Goal: Task Accomplishment & Management: Use online tool/utility

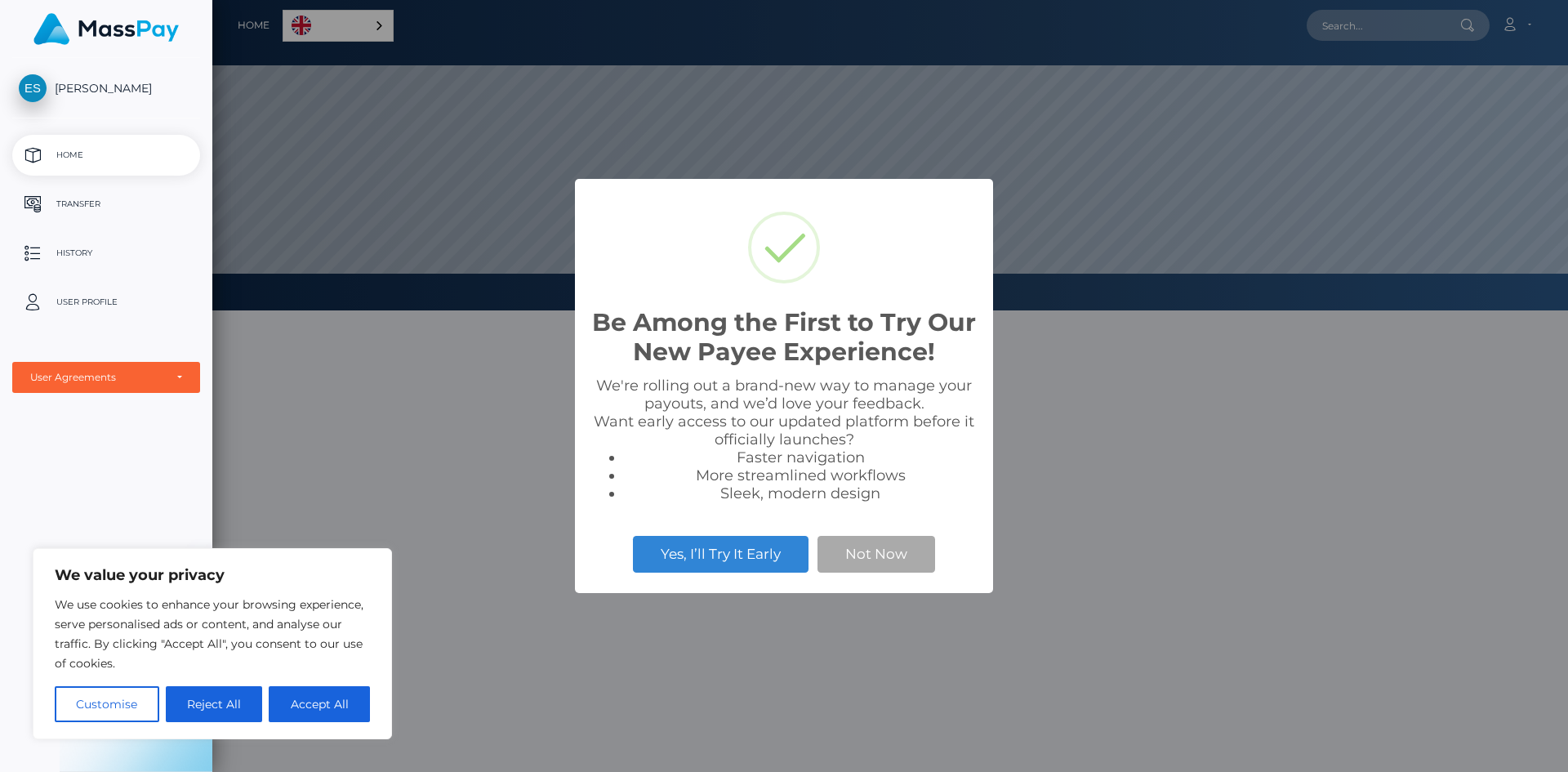
scroll to position [311, 1356]
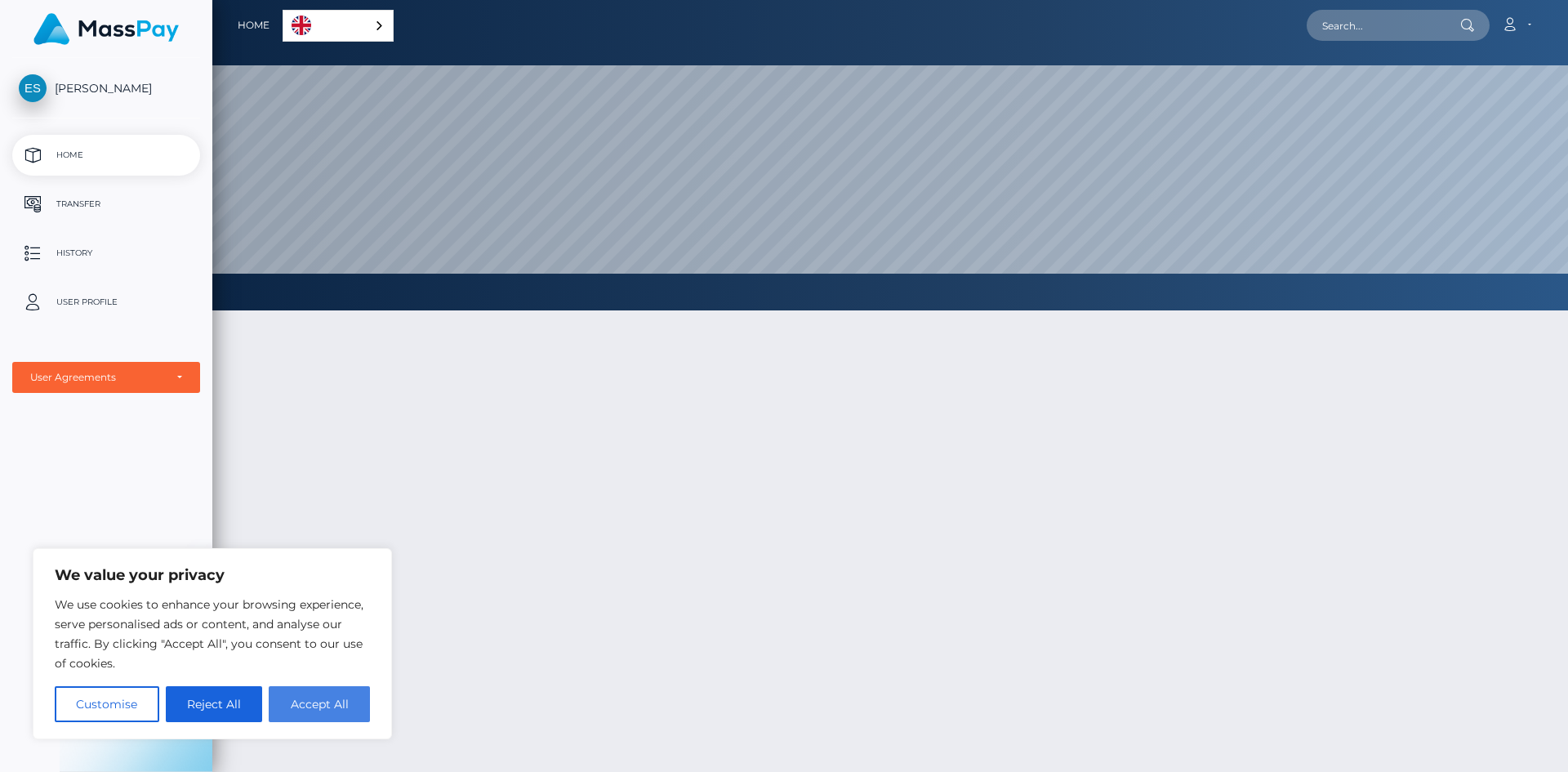
click at [306, 707] on button "Accept All" at bounding box center [319, 704] width 101 height 36
checkbox input "true"
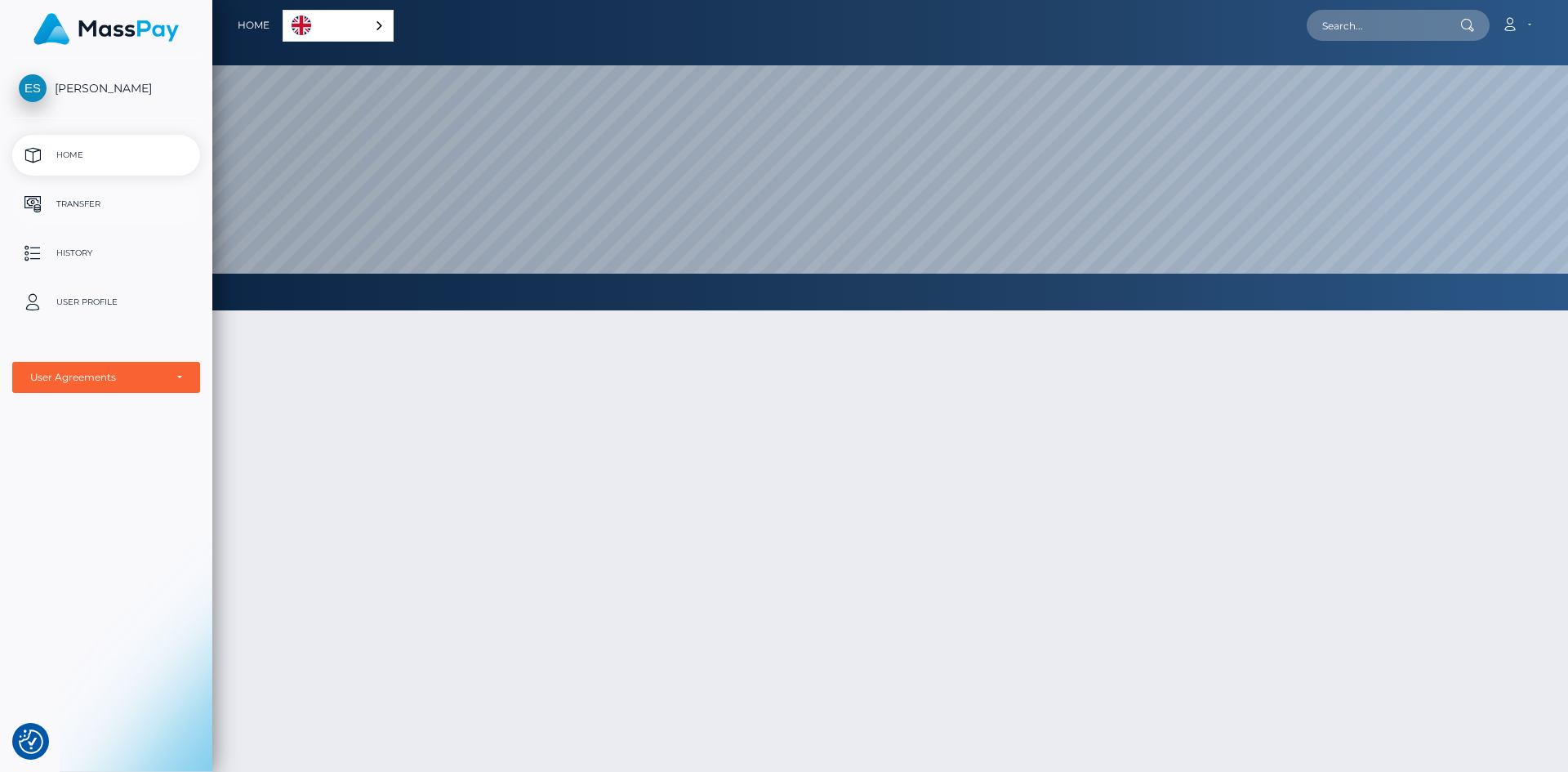
click at [127, 206] on p "Transfer" at bounding box center [105, 205] width 175 height 25
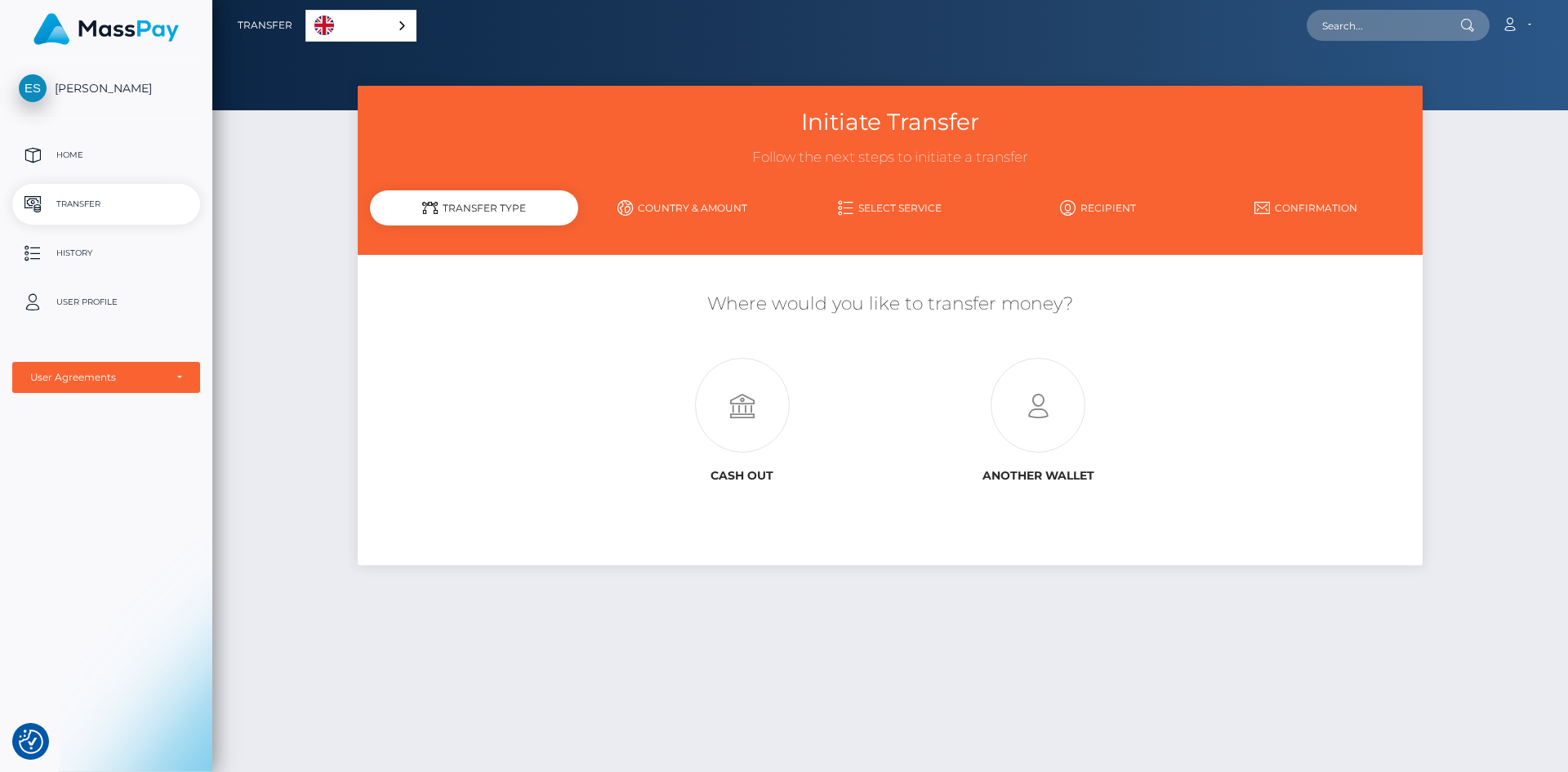
click at [405, 18] on div "English" at bounding box center [361, 25] width 111 height 32
click at [529, 18] on div "Account Edit Profile Logout" at bounding box center [982, 25] width 1120 height 34
click at [1078, 404] on icon at bounding box center [1038, 406] width 296 height 95
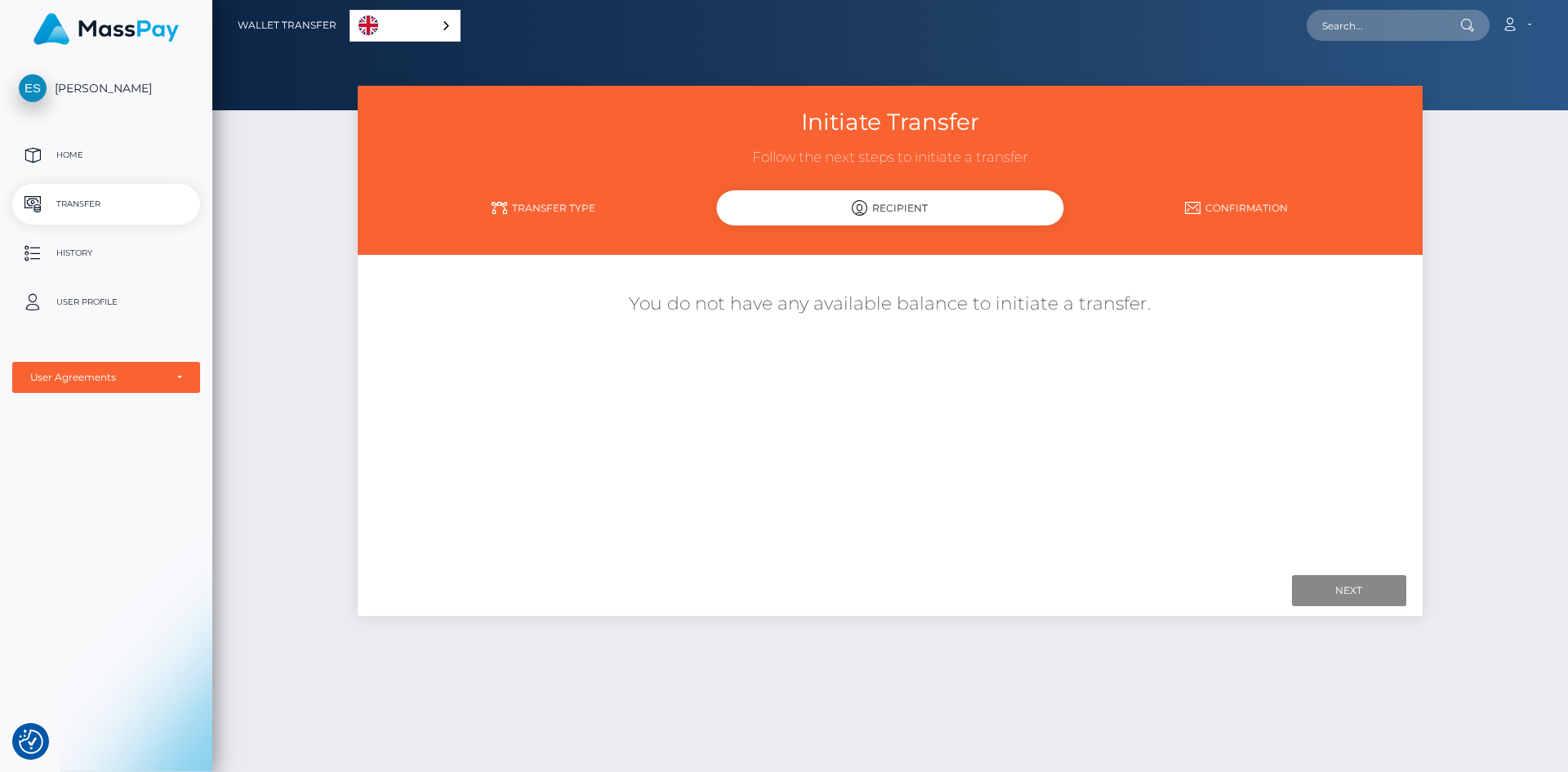
click at [524, 217] on link "Transfer Type" at bounding box center [543, 207] width 346 height 29
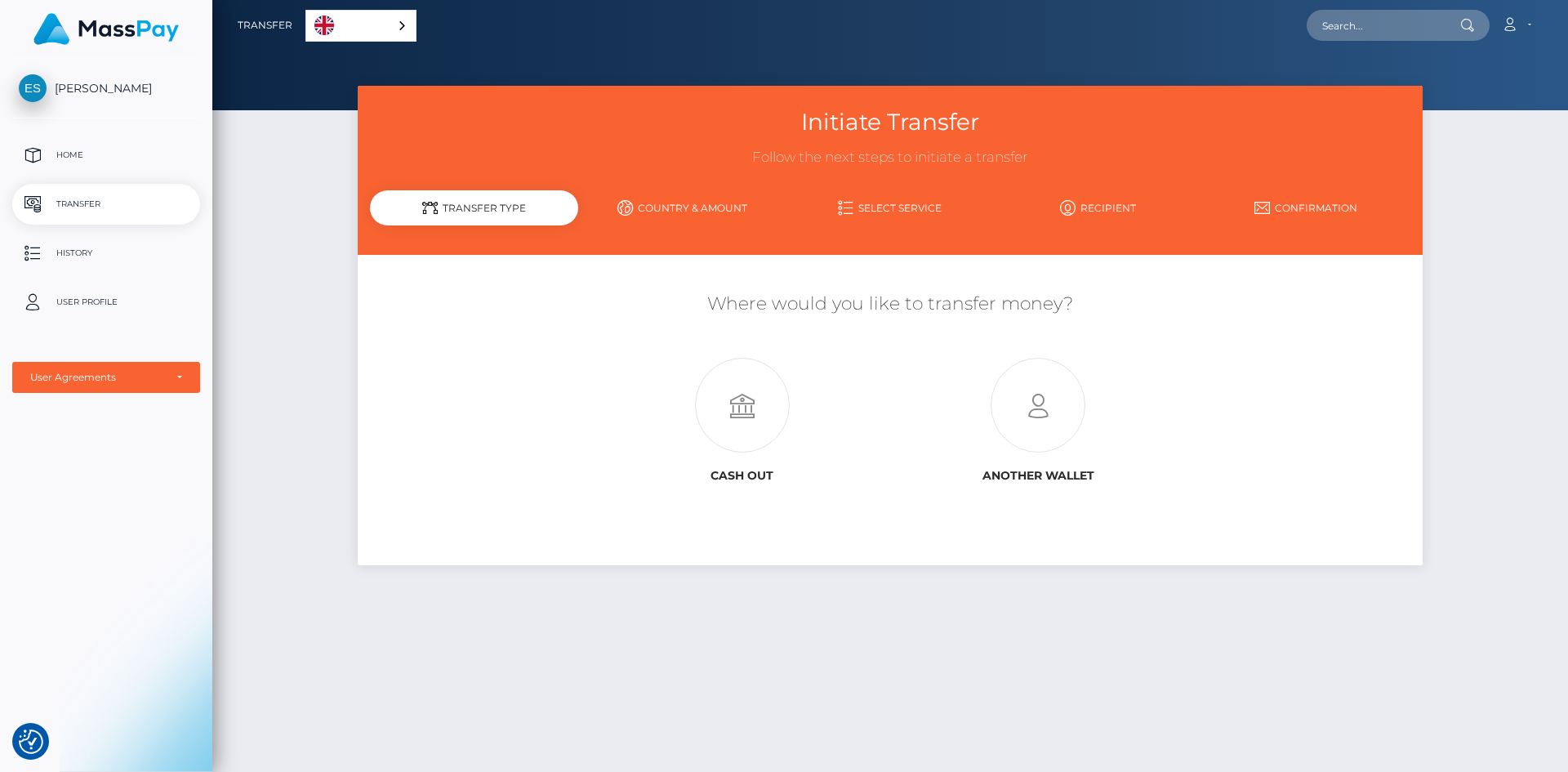
click at [677, 207] on link "Country & Amount" at bounding box center [682, 207] width 208 height 29
click at [687, 204] on link "Country & Amount" at bounding box center [682, 207] width 208 height 29
click at [688, 215] on link "Country & Amount" at bounding box center [682, 207] width 208 height 29
click at [91, 162] on p "Home" at bounding box center [105, 155] width 175 height 25
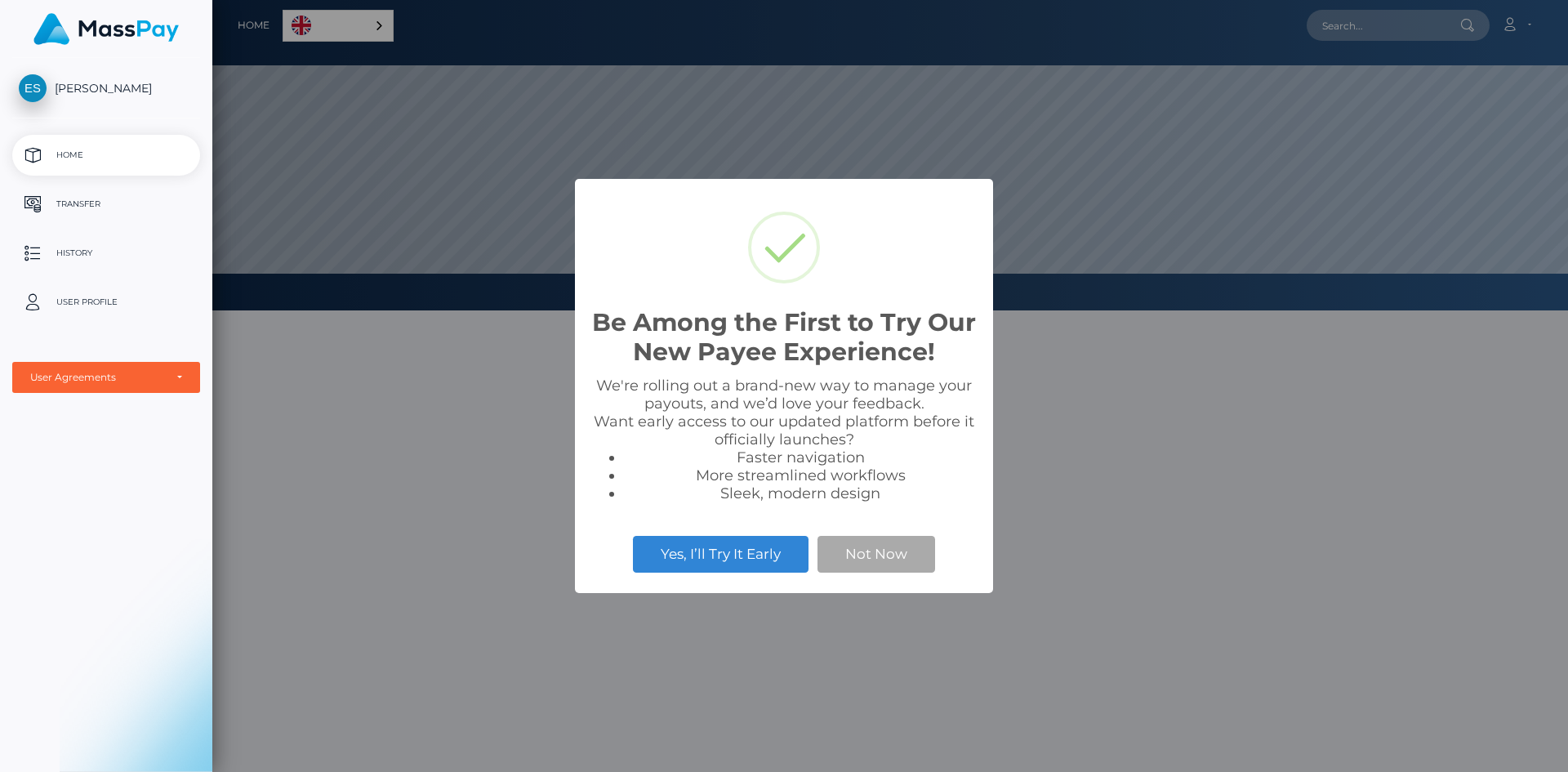
scroll to position [311, 1356]
click at [867, 569] on button "Not Now" at bounding box center [876, 553] width 118 height 36
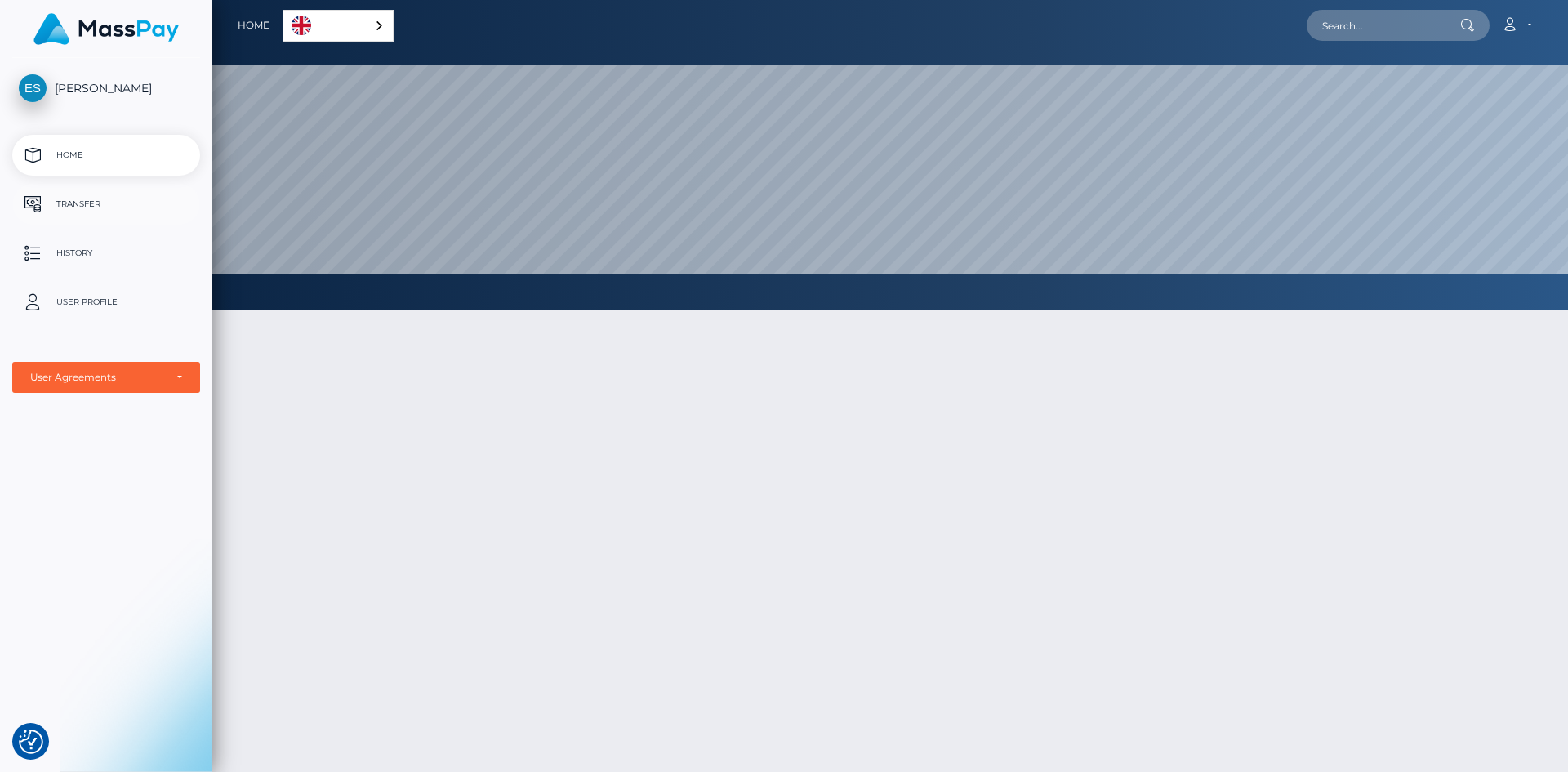
click at [111, 206] on p "Transfer" at bounding box center [105, 205] width 175 height 25
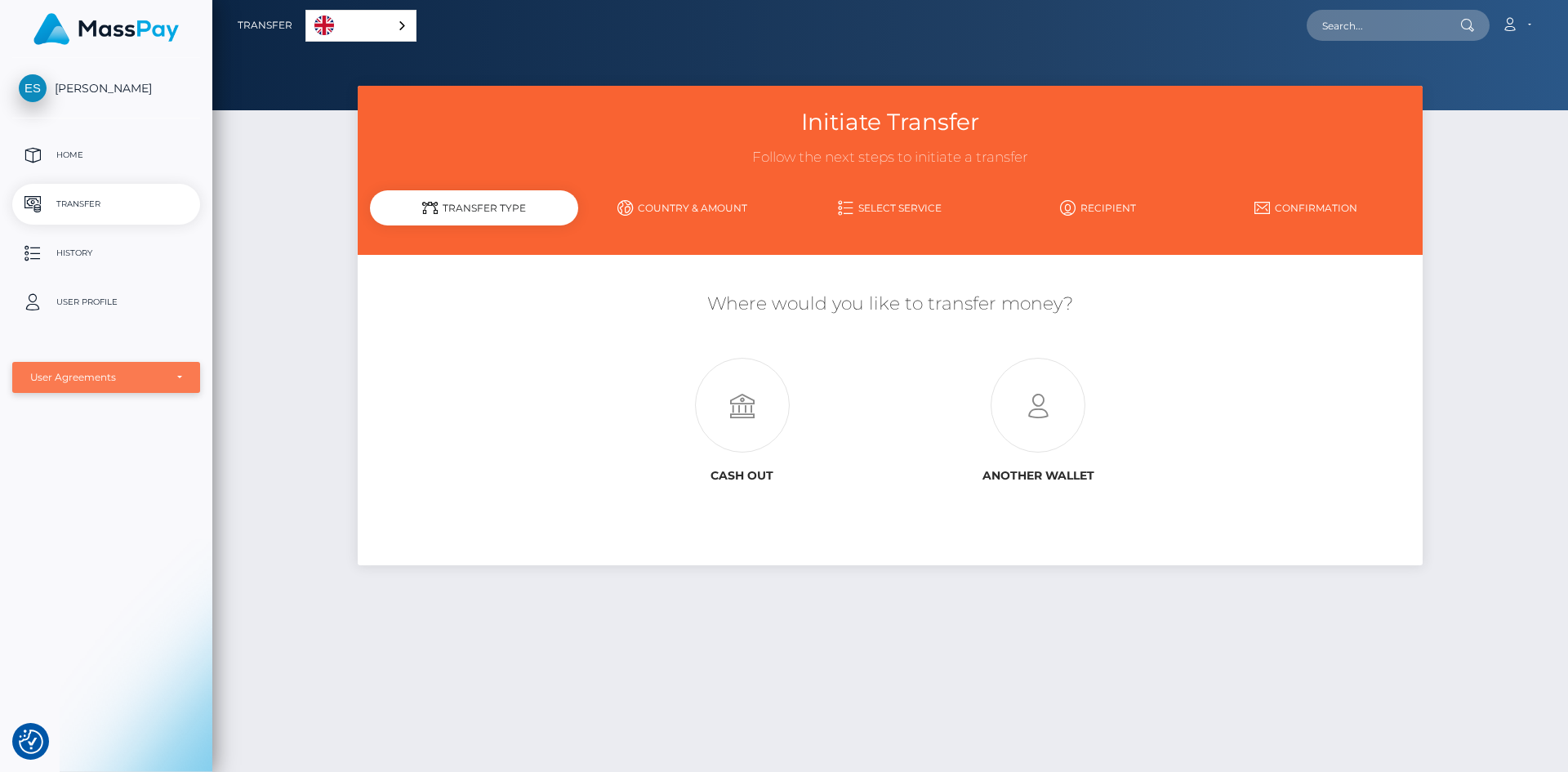
click at [106, 374] on div "User Agreements" at bounding box center [97, 377] width 134 height 13
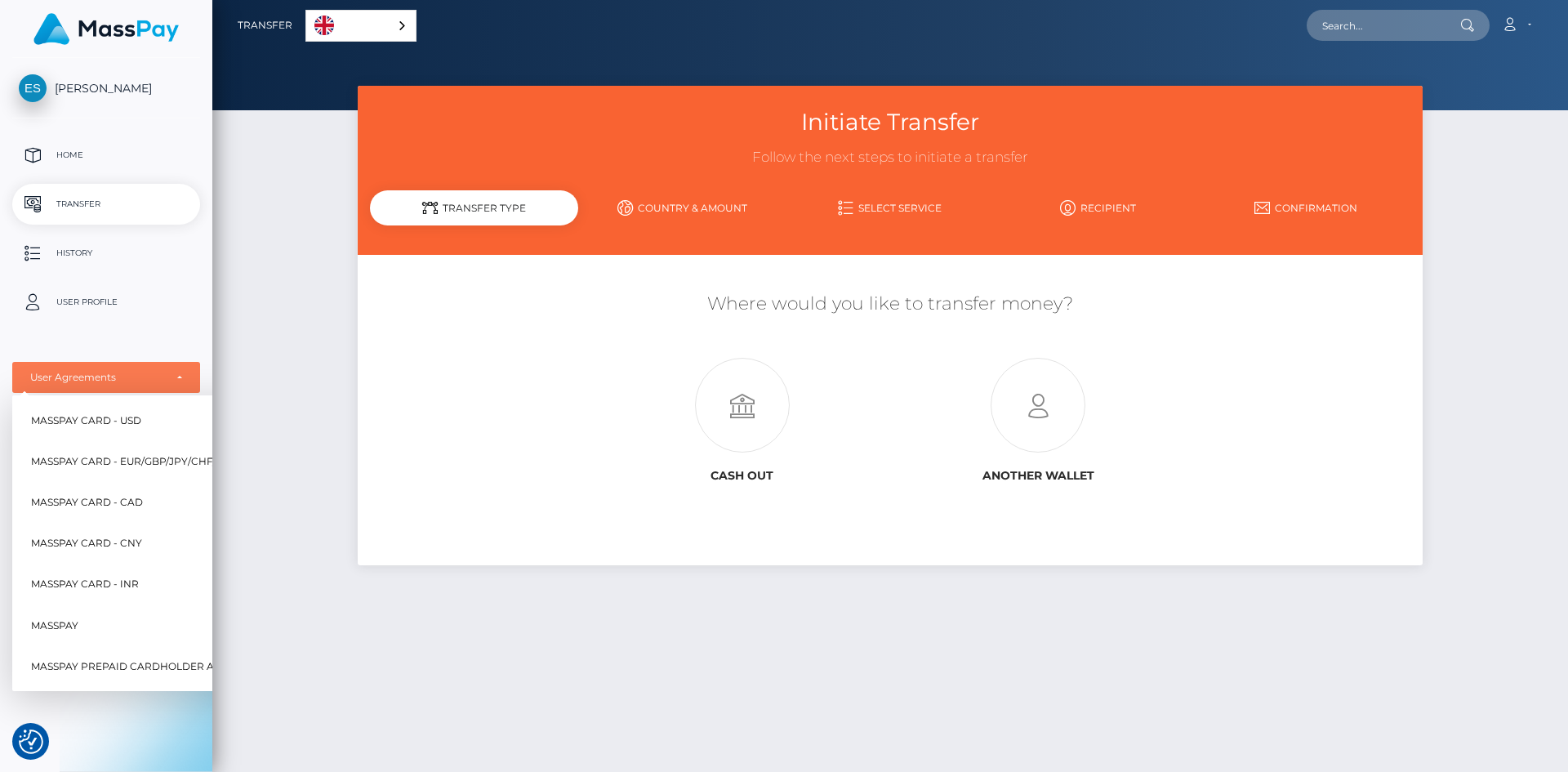
click at [112, 499] on span "MassPay Card - CAD" at bounding box center [86, 502] width 111 height 21
select select "3"
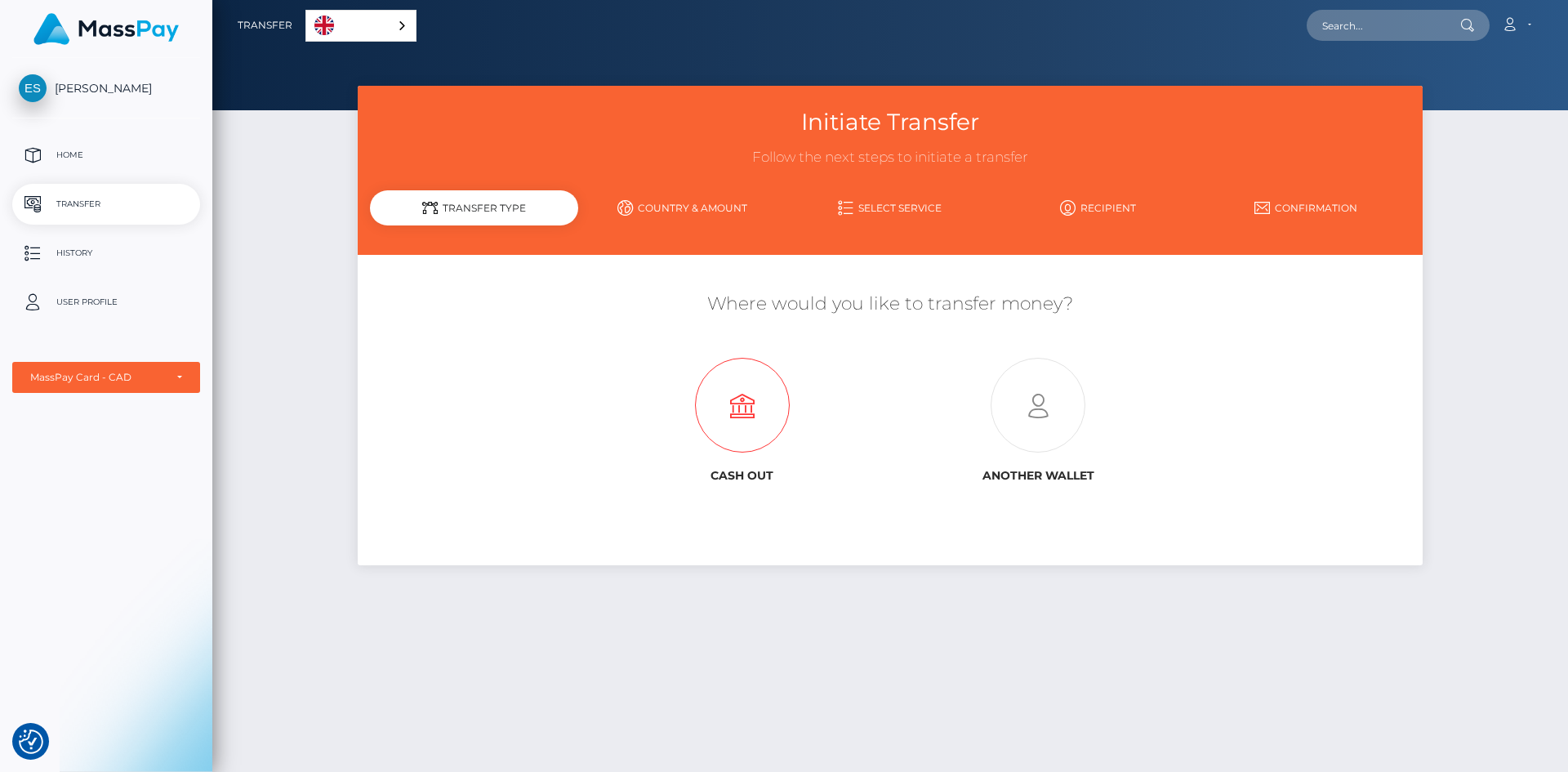
click at [773, 421] on icon at bounding box center [742, 406] width 296 height 95
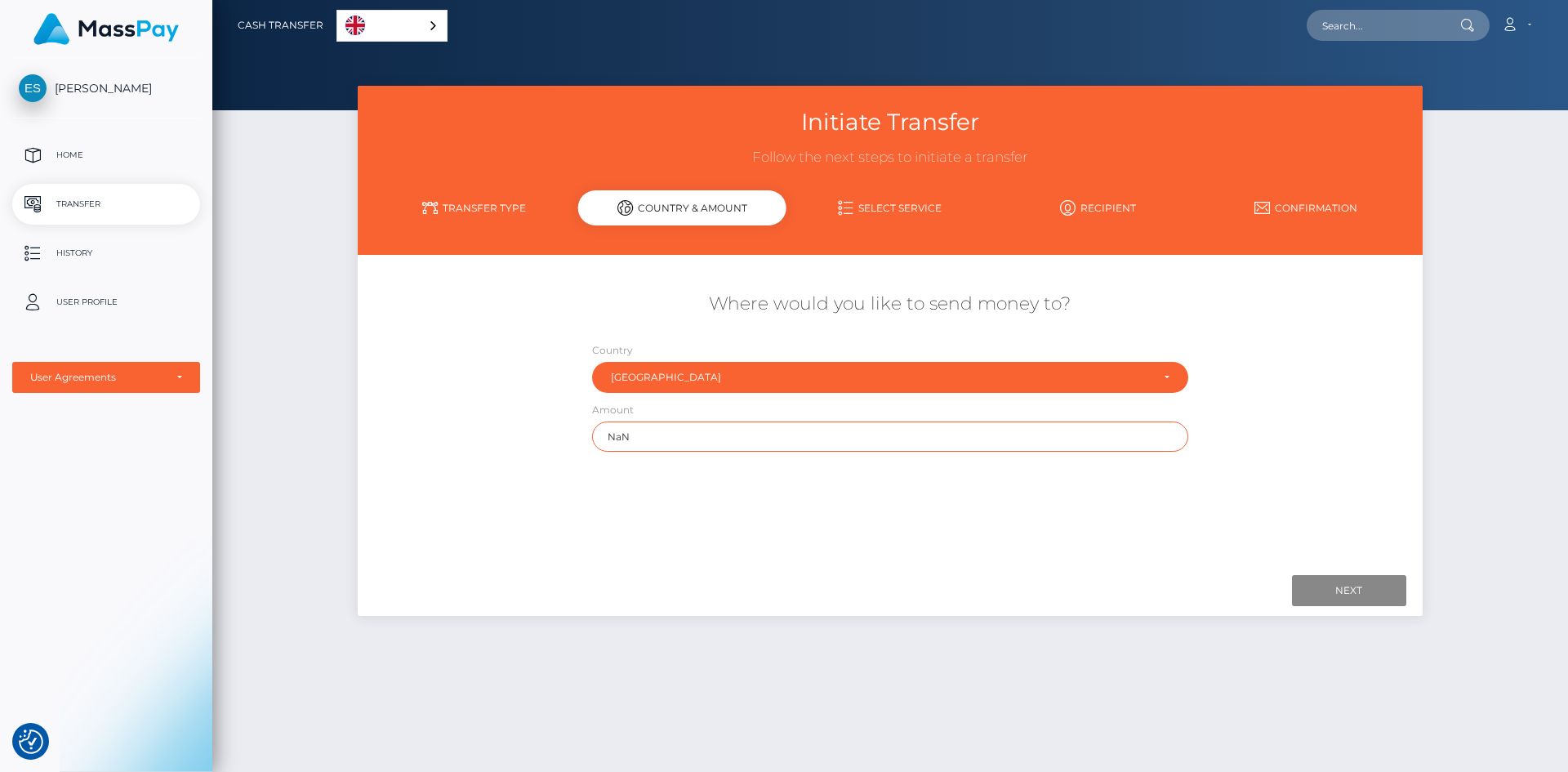
click at [701, 429] on input "NaN" at bounding box center [890, 437] width 596 height 30
click at [706, 440] on input "NaN" at bounding box center [890, 437] width 596 height 30
click at [910, 199] on link "Select Service" at bounding box center [890, 207] width 208 height 29
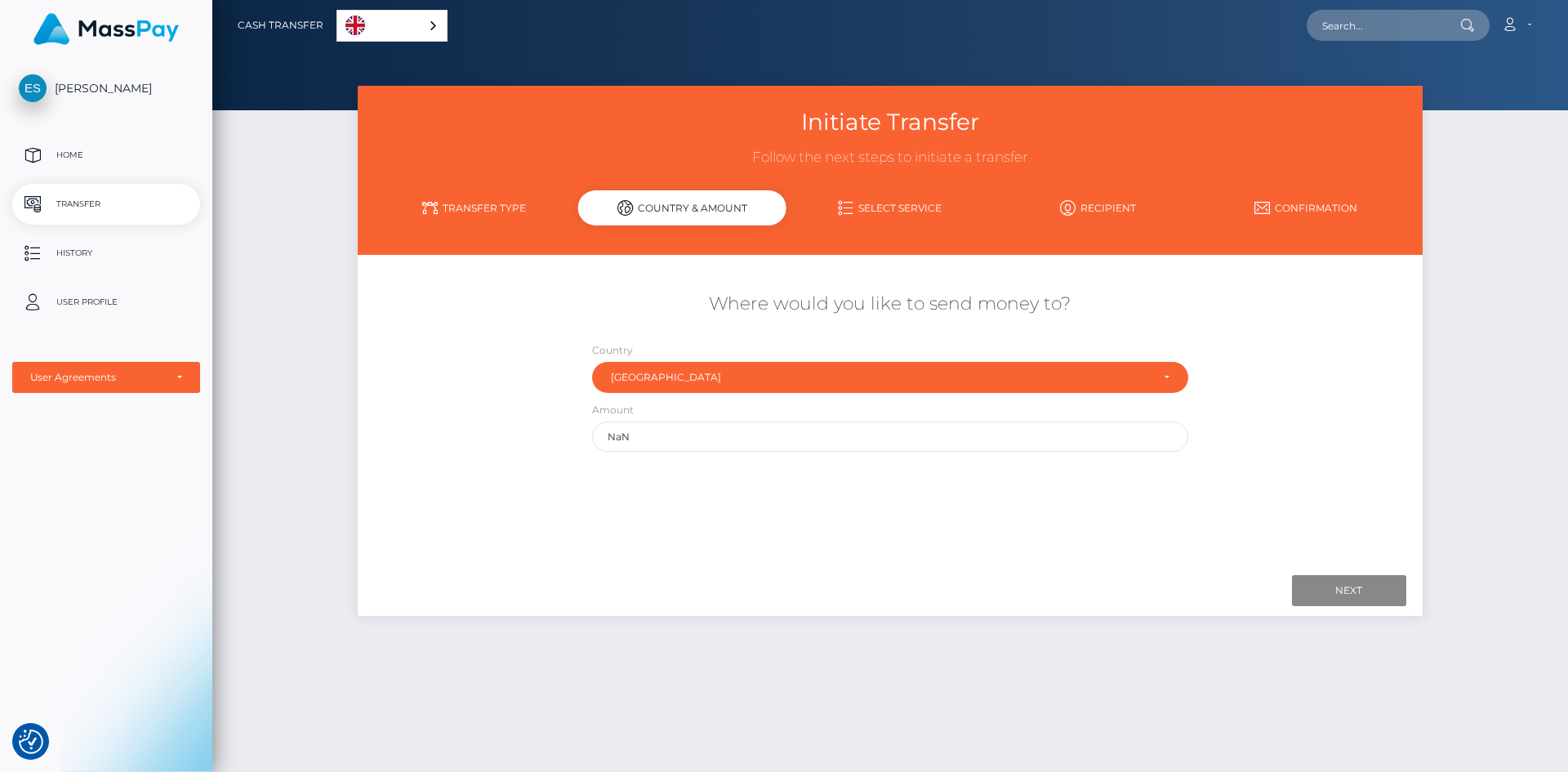
click at [480, 206] on link "Transfer Type" at bounding box center [473, 207] width 208 height 29
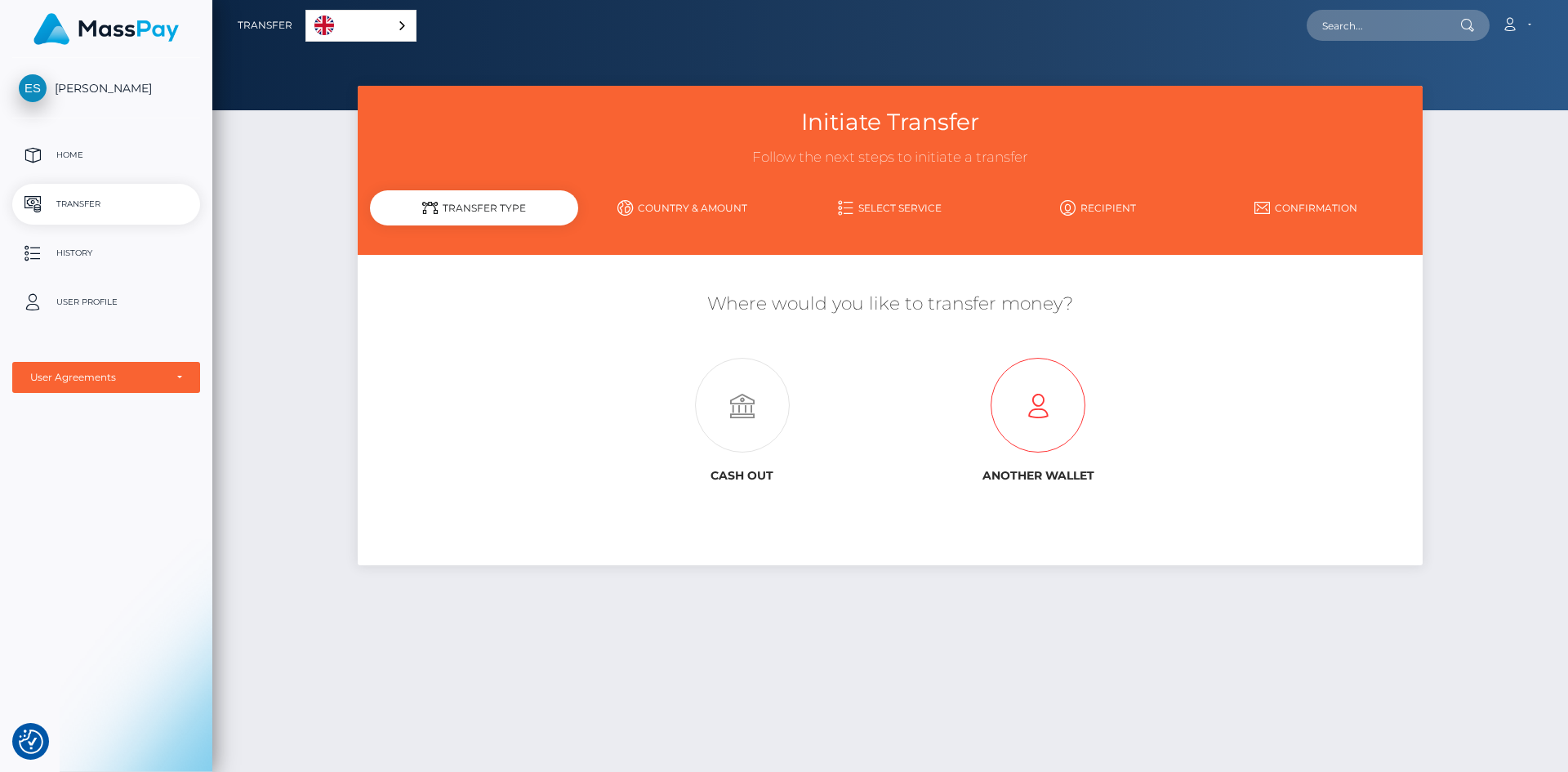
click at [1039, 429] on icon at bounding box center [1038, 406] width 296 height 95
